Goal: Navigation & Orientation: Understand site structure

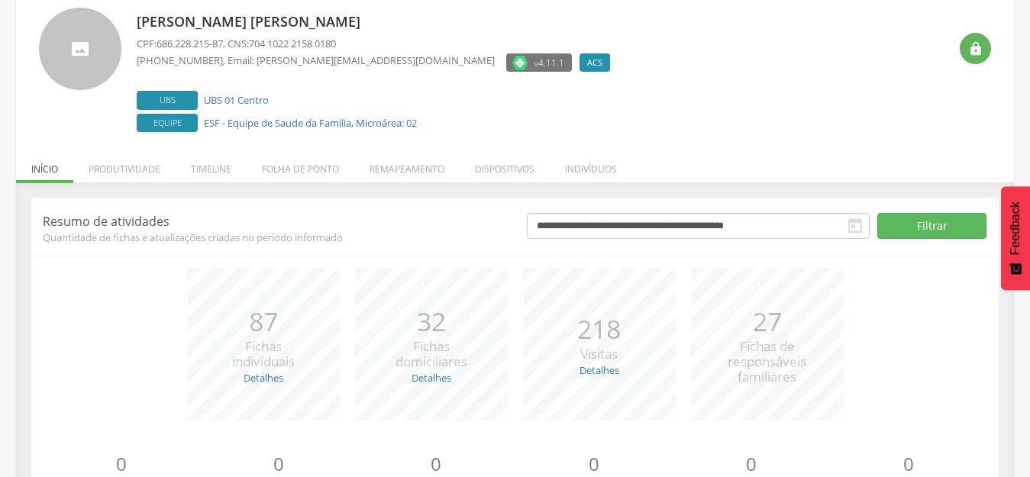
scroll to position [173, 0]
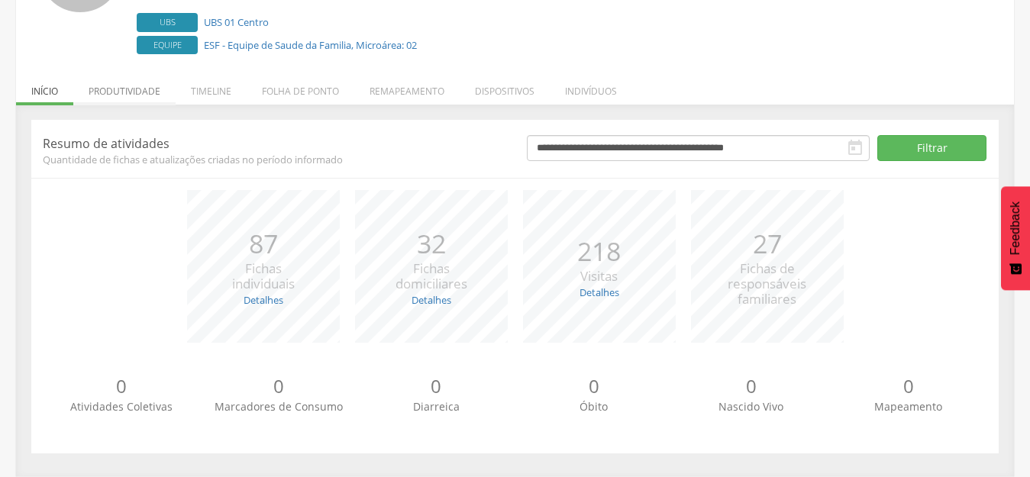
click at [120, 89] on li "Produtividade" at bounding box center [124, 87] width 102 height 36
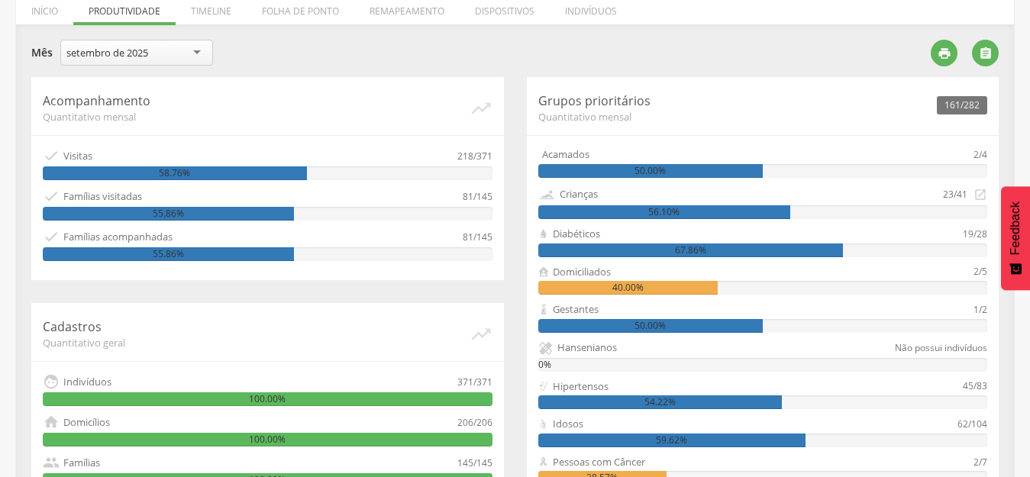
scroll to position [250, 0]
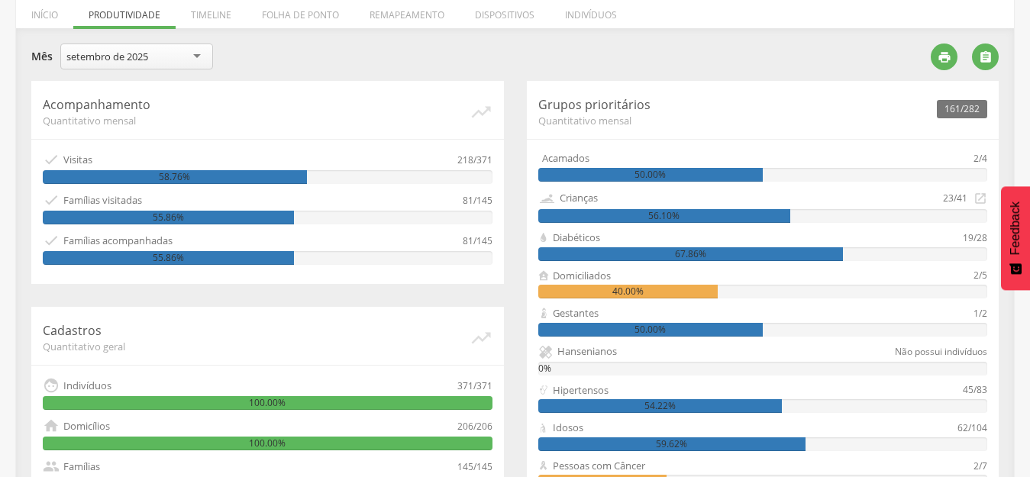
click at [640, 173] on div "50.00%" at bounding box center [650, 175] width 224 height 14
click at [960, 197] on div "23/41" at bounding box center [955, 198] width 24 height 18
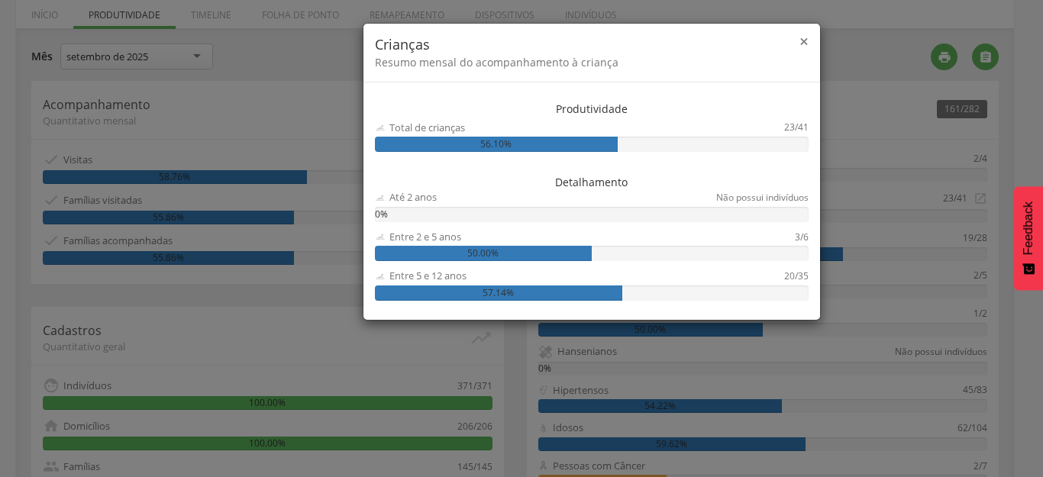
click at [804, 43] on span "×" at bounding box center [803, 41] width 9 height 21
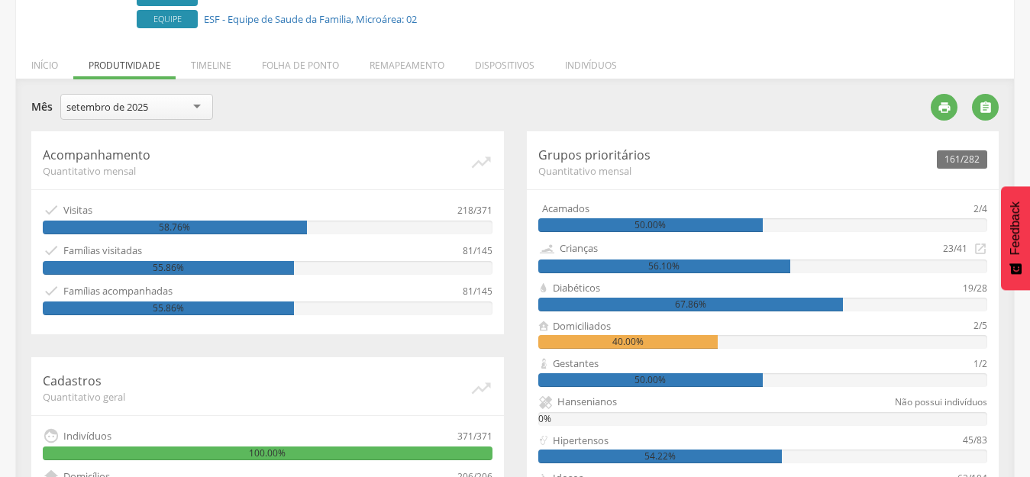
scroll to position [97, 0]
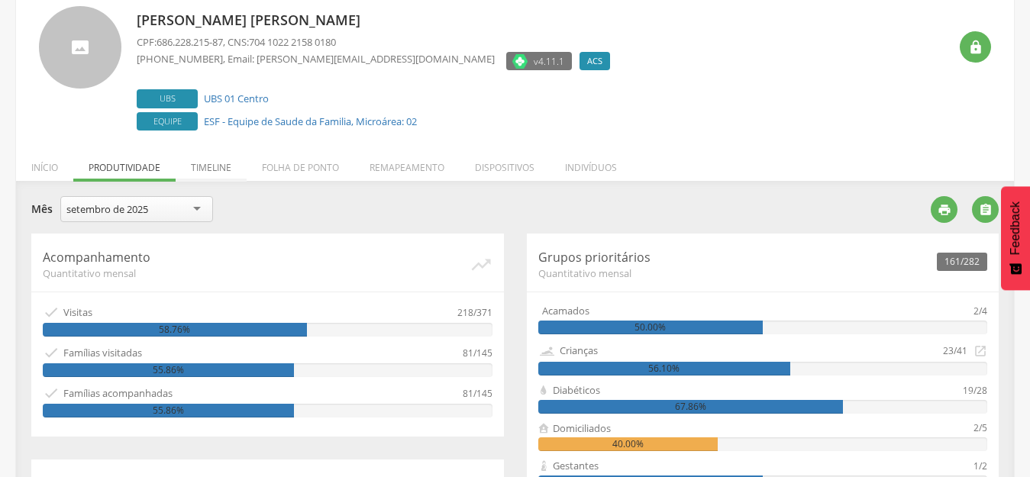
click at [228, 169] on li "Timeline" at bounding box center [211, 164] width 71 height 36
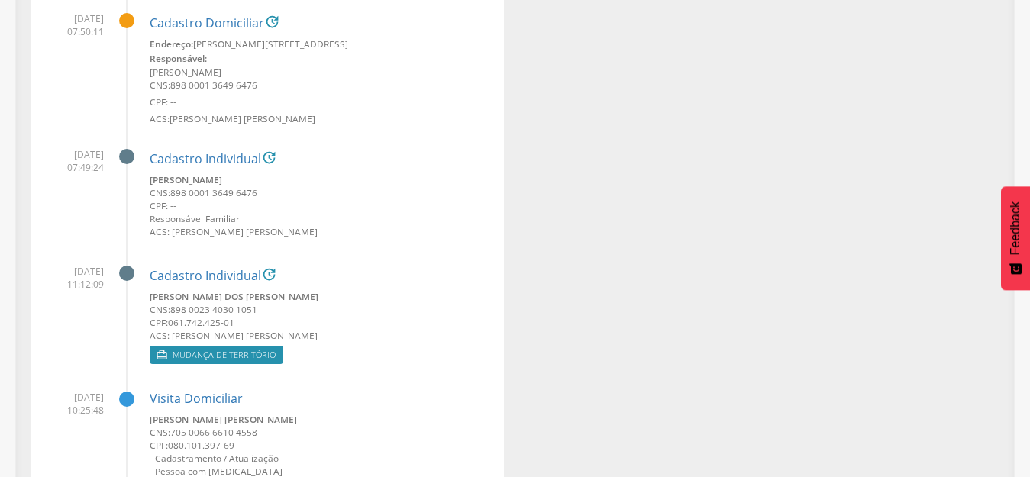
scroll to position [36824, 0]
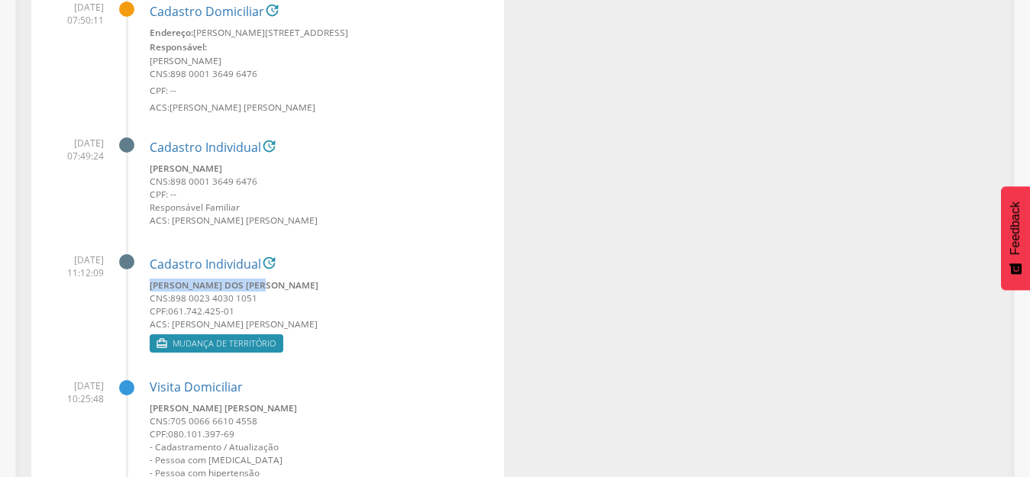
drag, startPoint x: 148, startPoint y: 288, endPoint x: 280, endPoint y: 289, distance: 132.1
click at [280, 289] on li "[DATE] 11:12:09 Cadastro Individual  [PERSON_NAME] dos [PERSON_NAME] CNS: 898 …" at bounding box center [268, 299] width 450 height 115
copy small "[PERSON_NAME] dos [PERSON_NAME]"
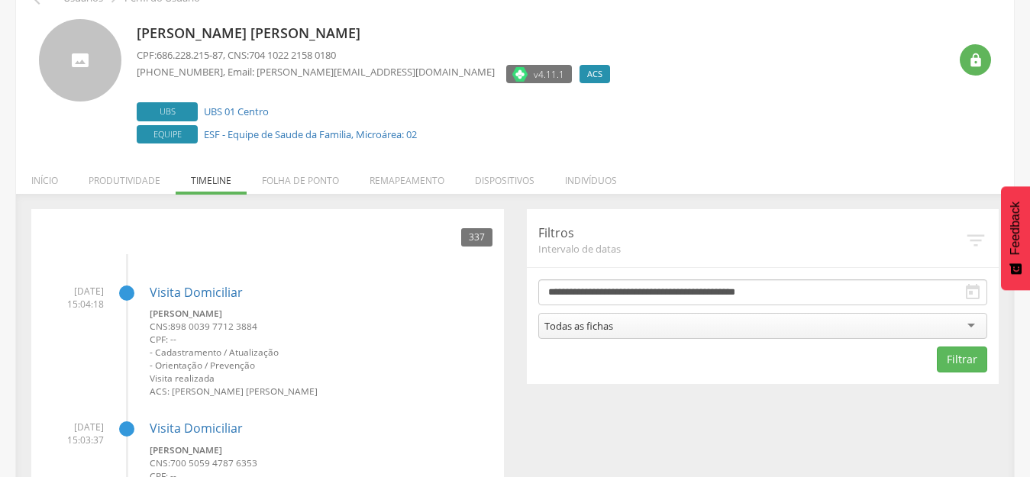
scroll to position [76, 0]
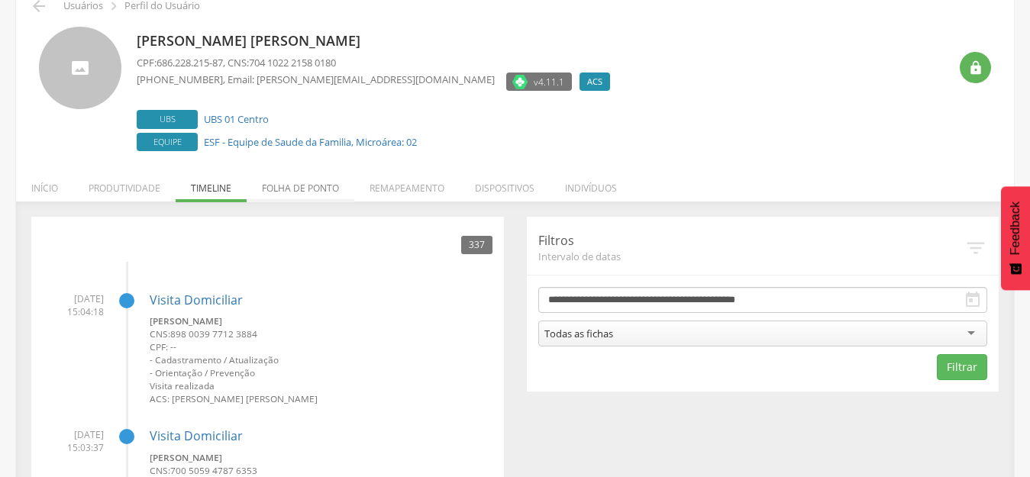
click at [301, 184] on li "Folha de ponto" at bounding box center [301, 184] width 108 height 36
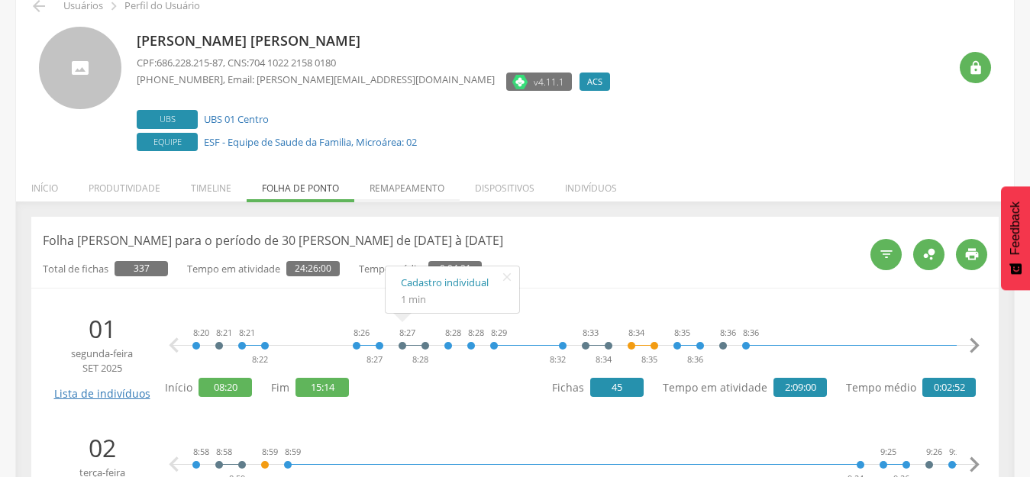
click at [392, 186] on li "Remapeamento" at bounding box center [406, 184] width 105 height 36
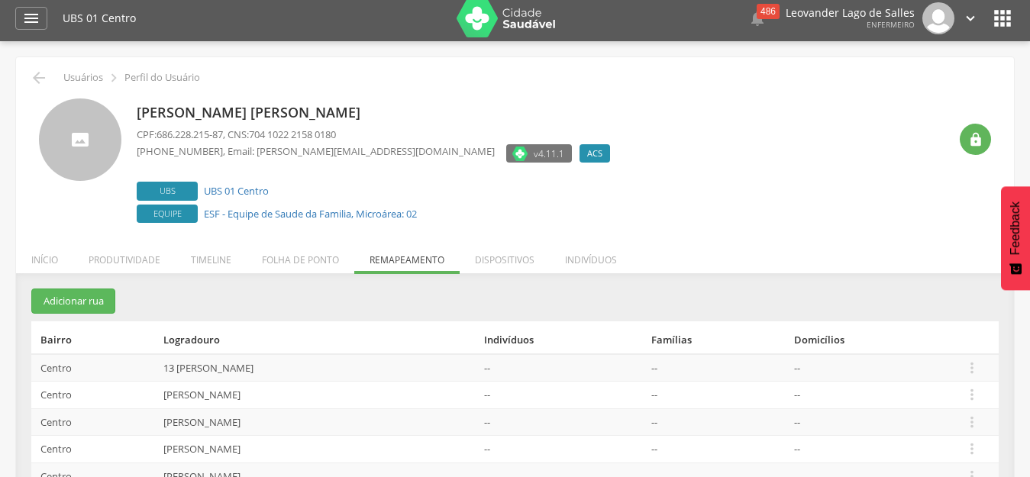
scroll to position [0, 0]
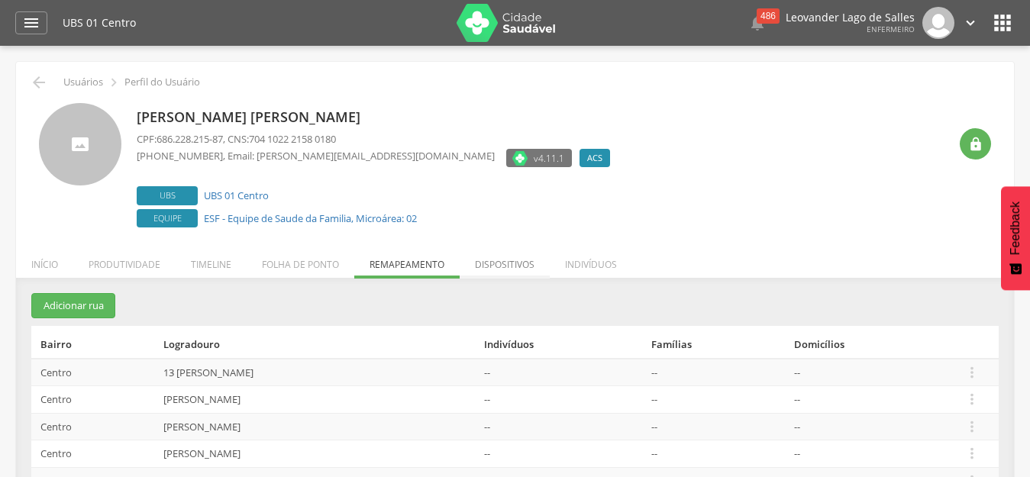
click at [495, 269] on li "Dispositivos" at bounding box center [505, 261] width 90 height 36
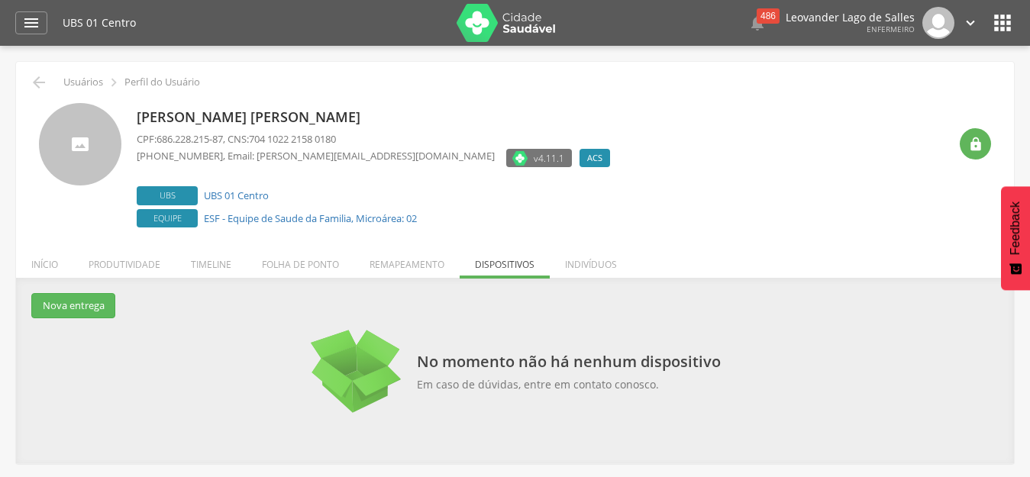
click at [595, 266] on li "Indivíduos" at bounding box center [591, 261] width 82 height 36
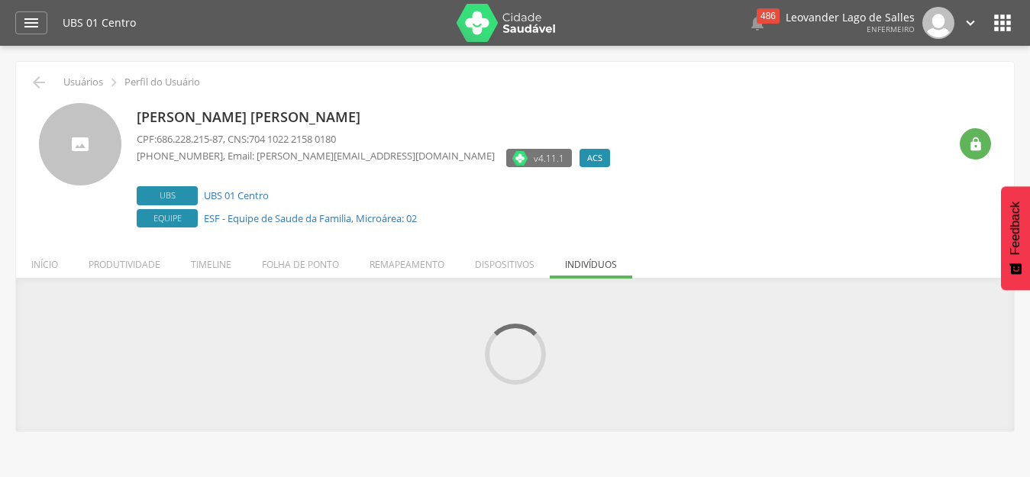
scroll to position [46, 0]
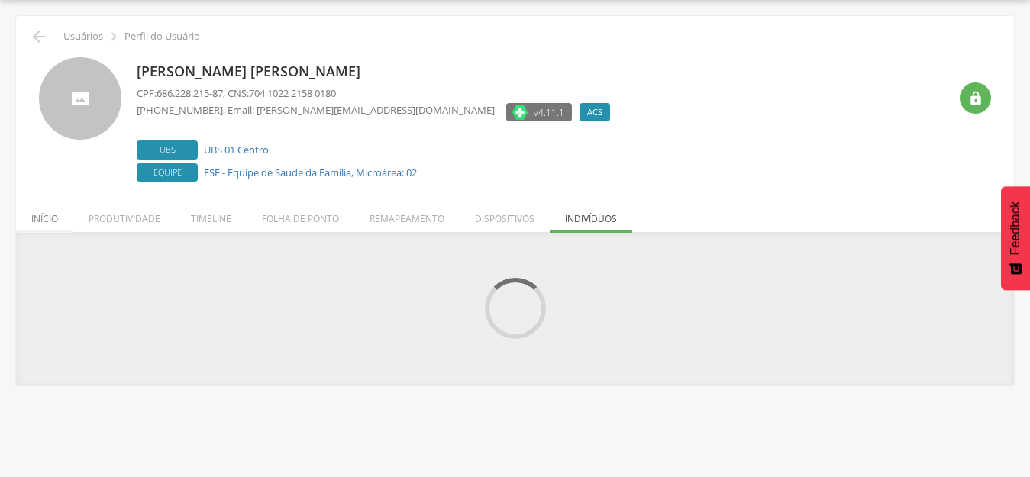
click at [38, 215] on li "Início" at bounding box center [44, 215] width 57 height 36
